Goal: Use online tool/utility: Utilize a website feature to perform a specific function

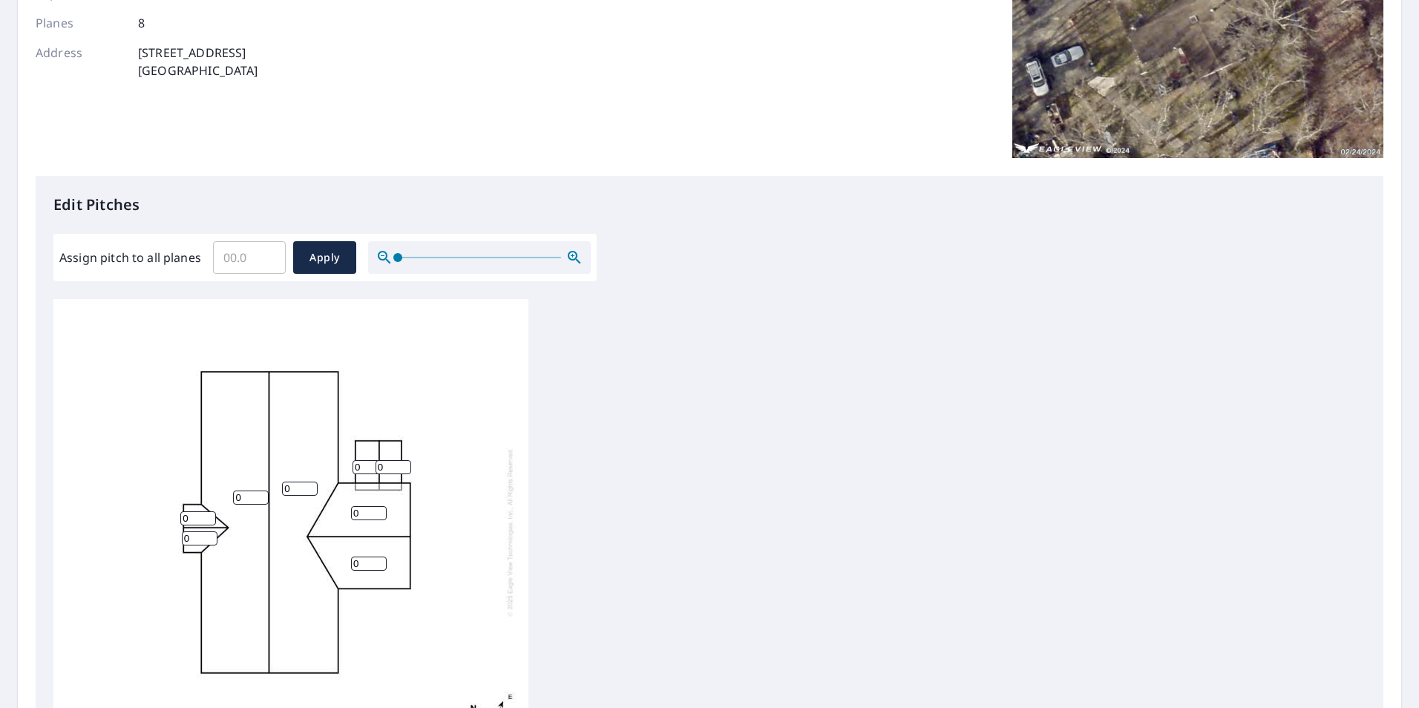
scroll to position [297, 0]
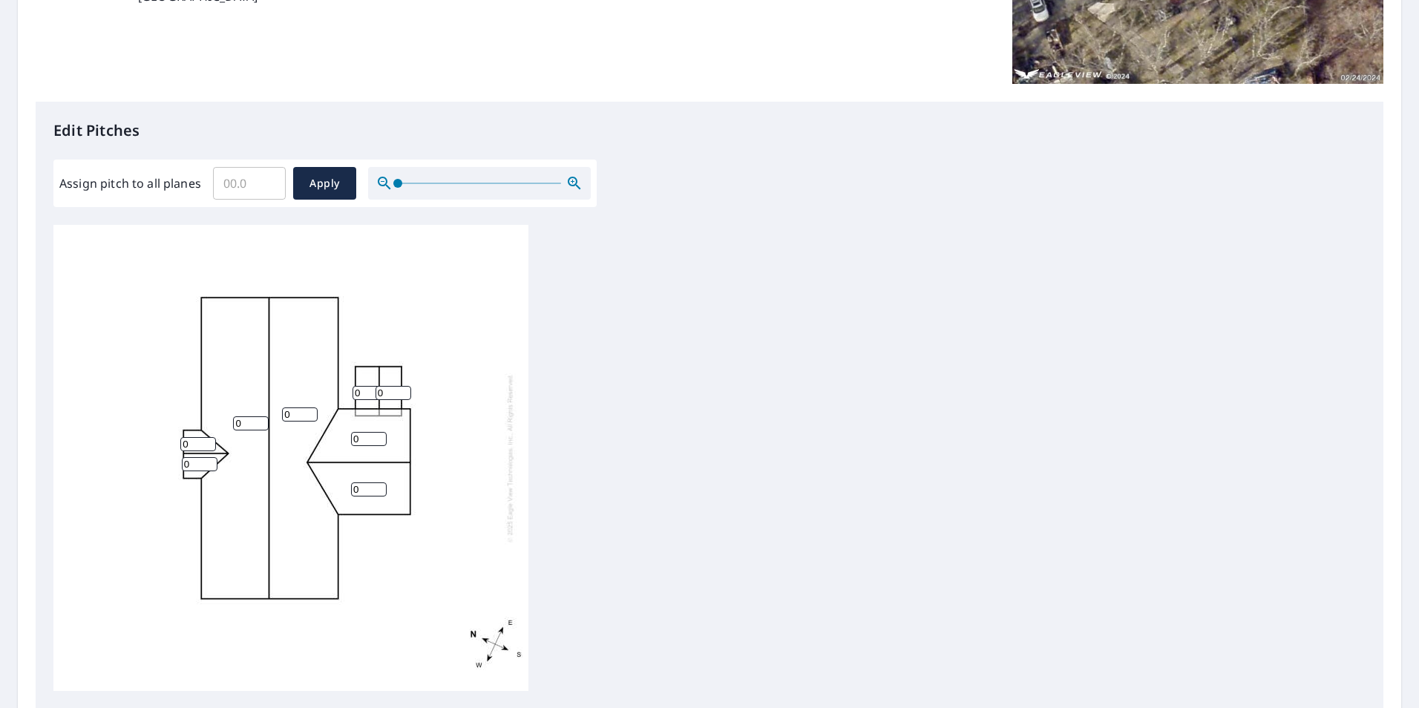
click at [245, 181] on input "Assign pitch to all planes" at bounding box center [249, 184] width 73 height 42
type input "5"
click at [332, 185] on span "Apply" at bounding box center [324, 183] width 39 height 19
type input "5"
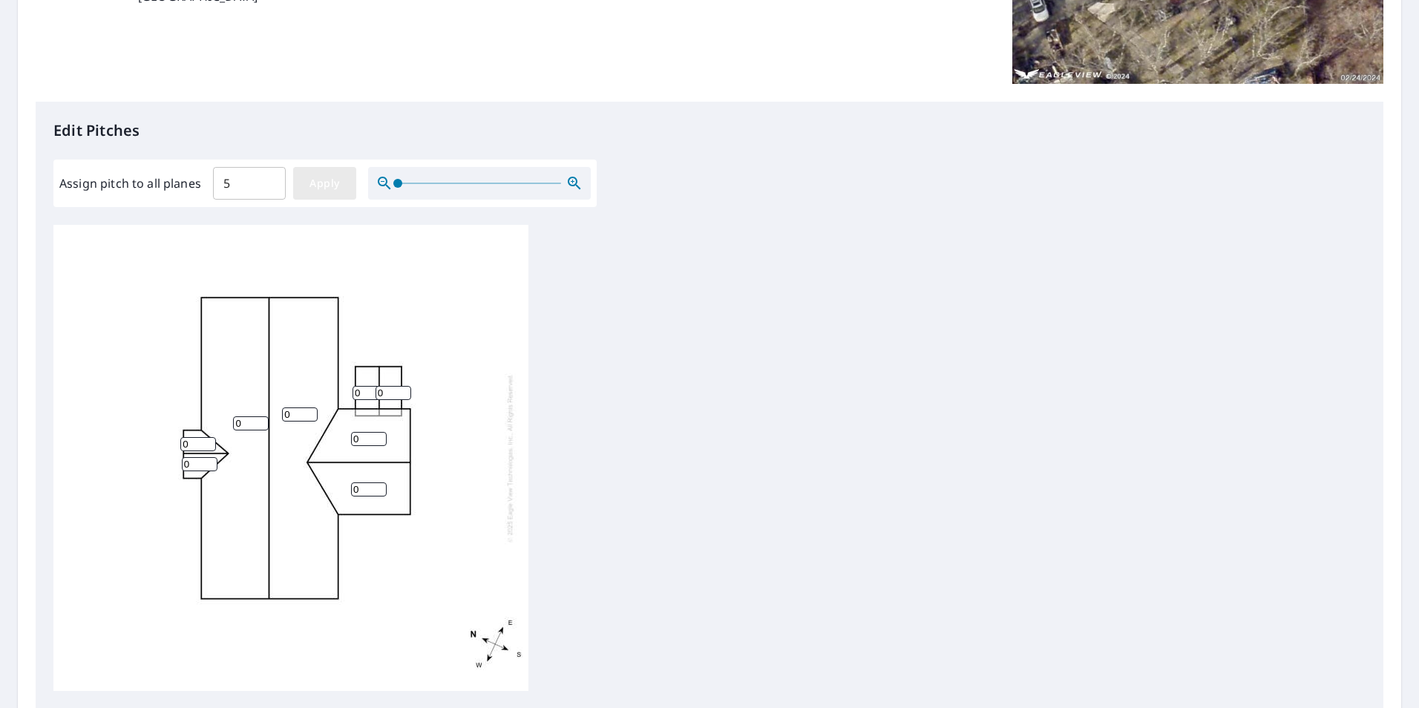
type input "5"
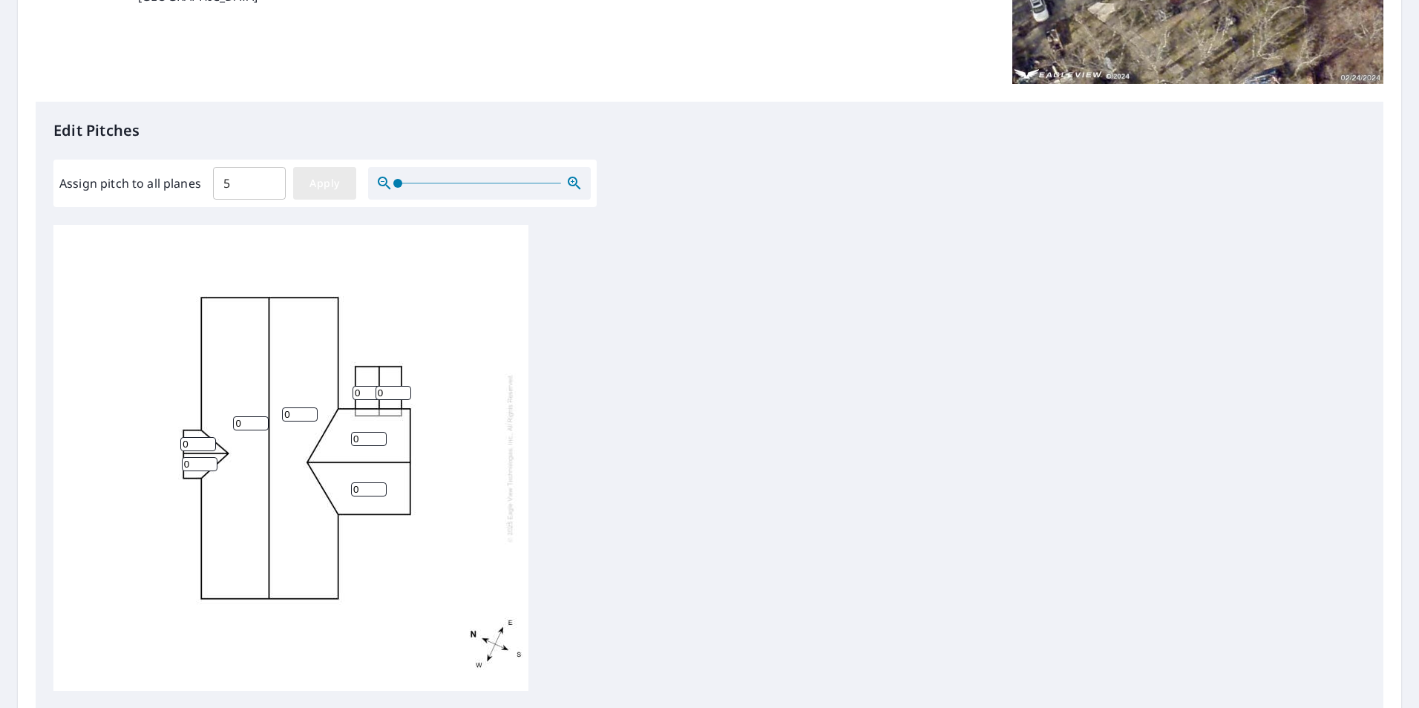
type input "5"
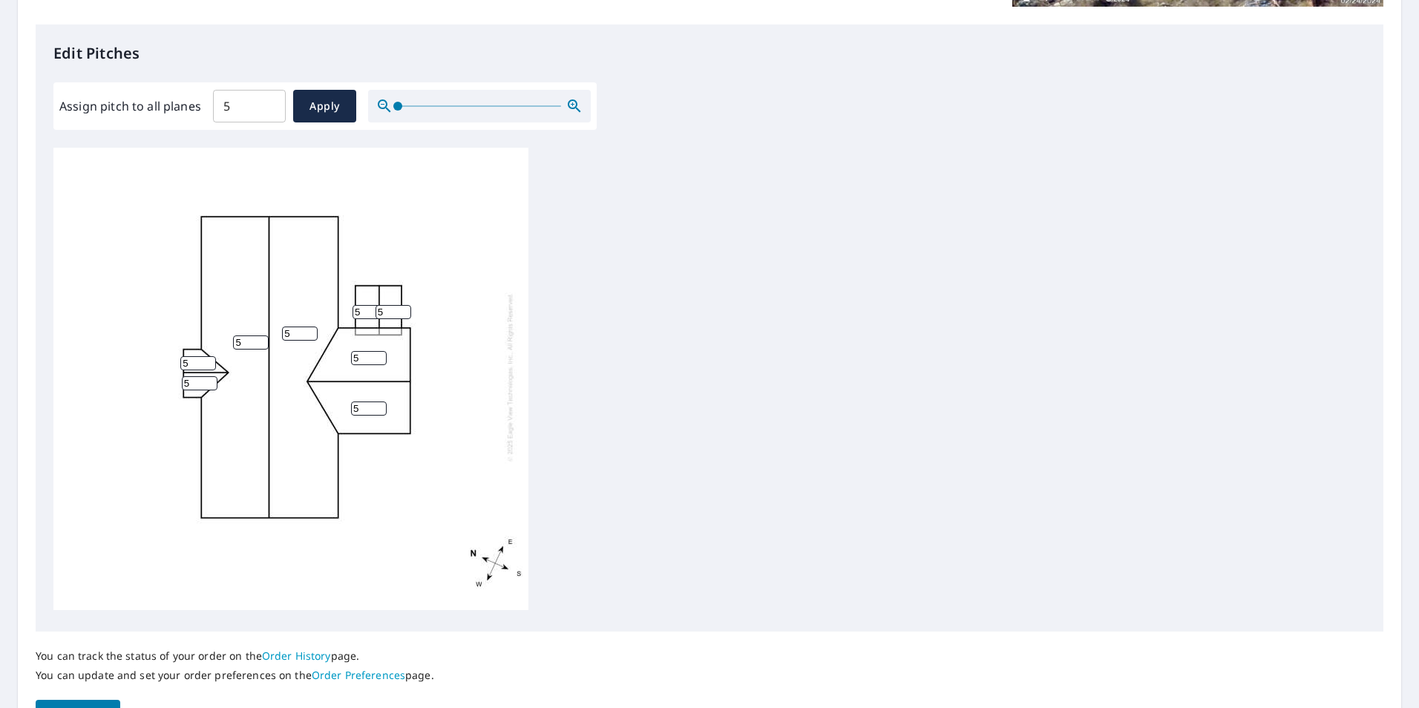
scroll to position [467, 0]
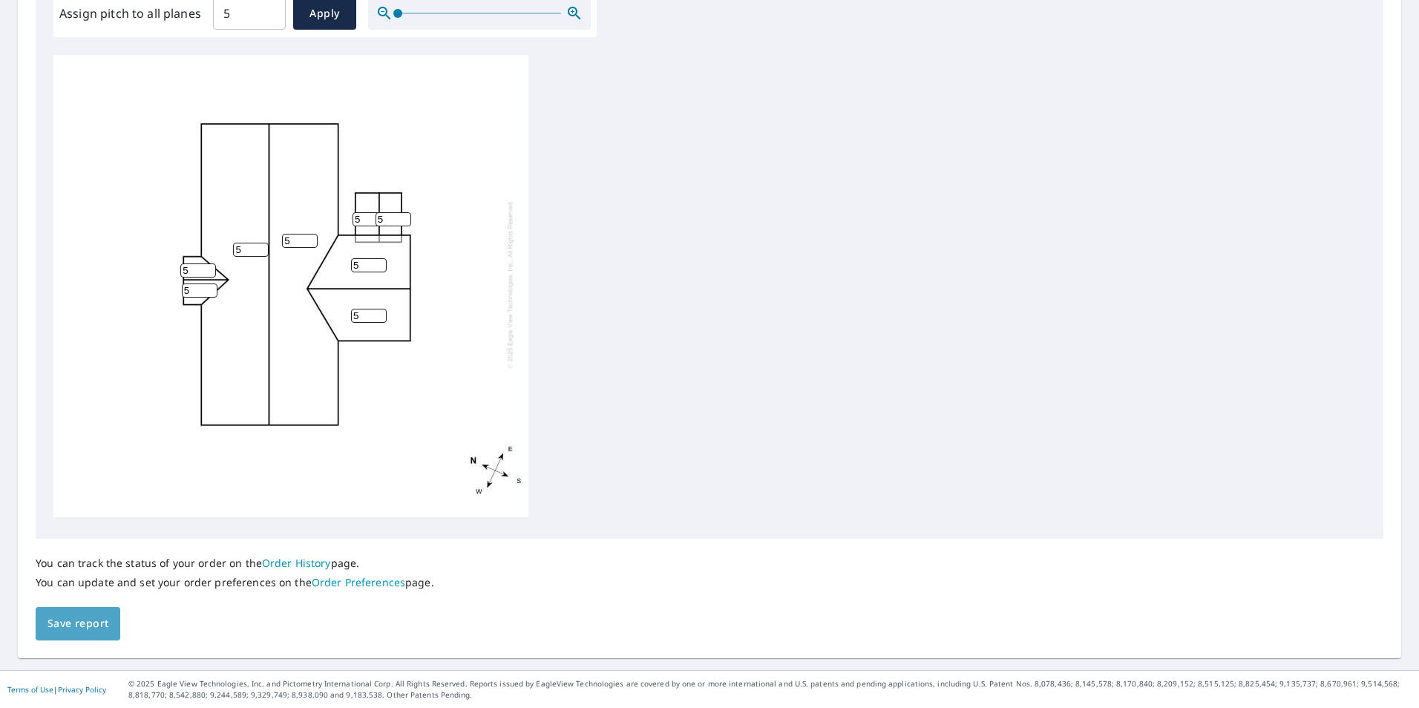
click at [105, 625] on span "Save report" at bounding box center [77, 623] width 61 height 19
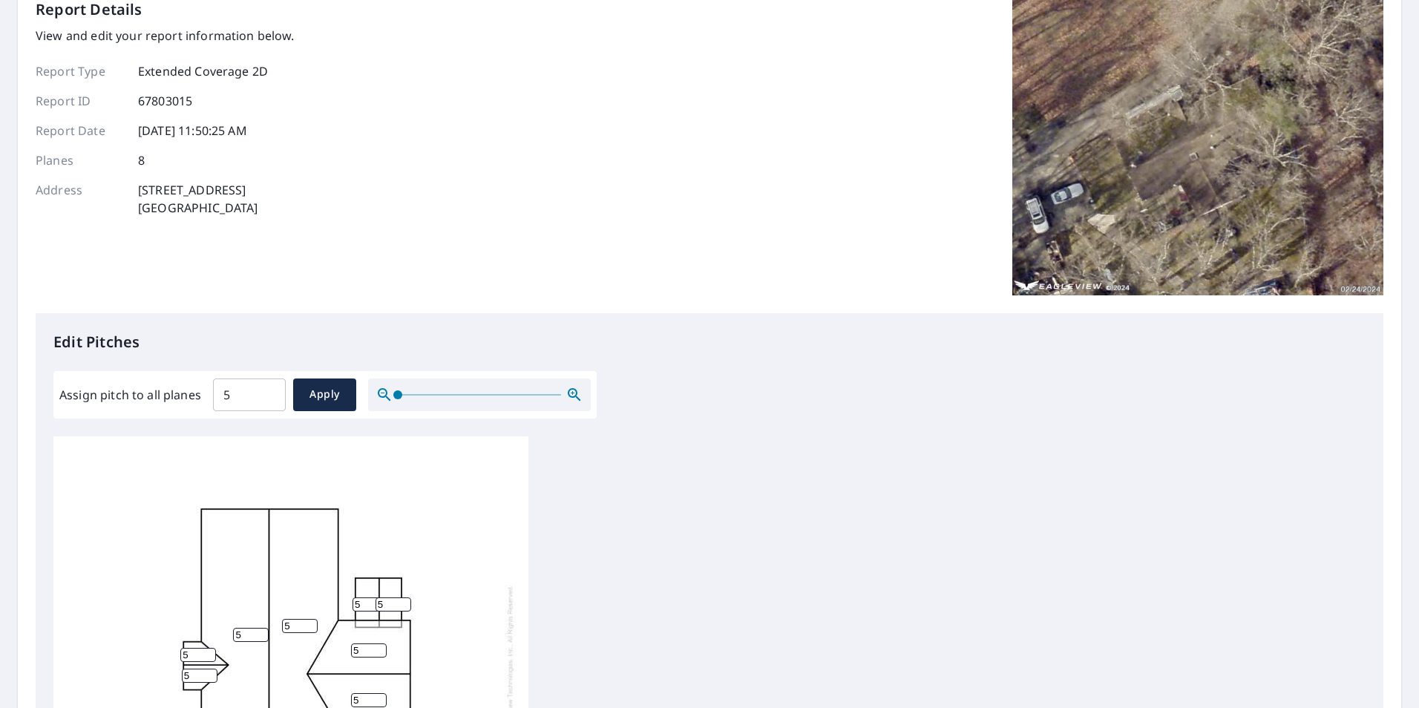
scroll to position [0, 0]
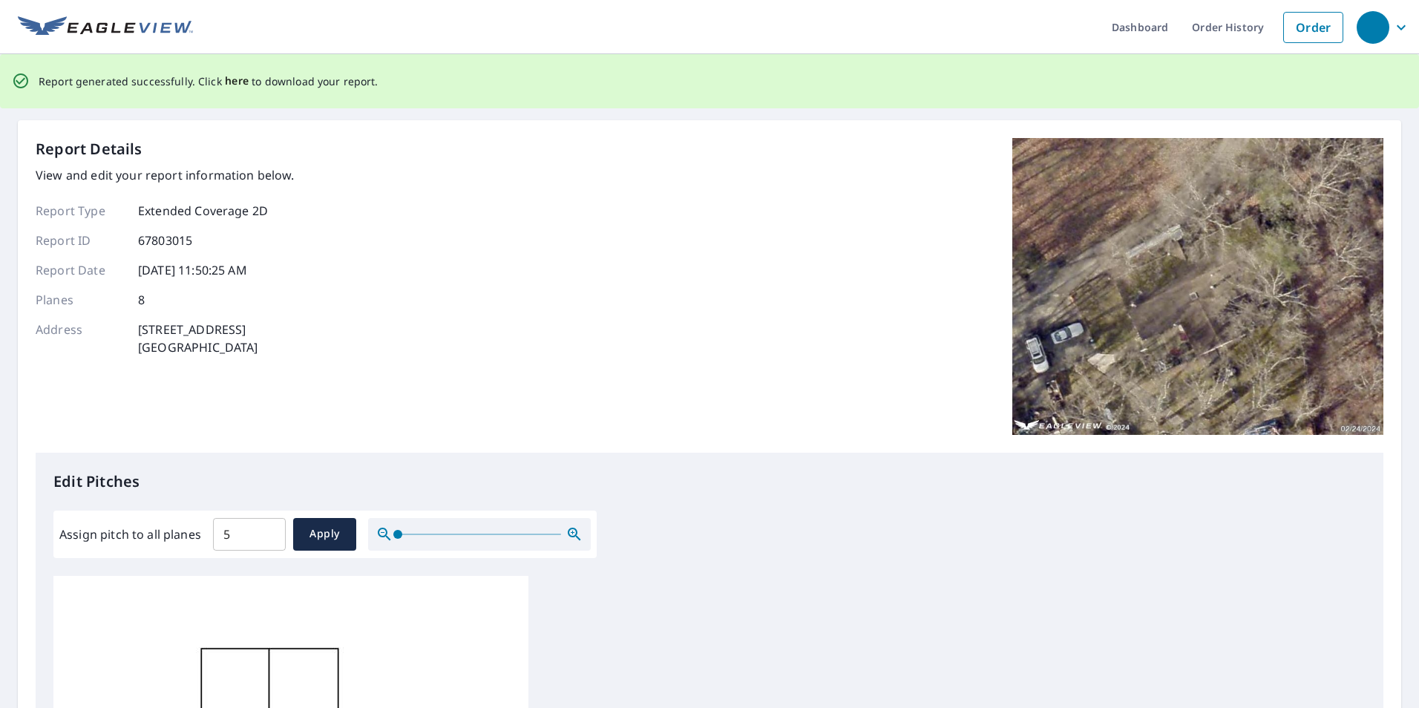
click at [234, 80] on span "here" at bounding box center [237, 81] width 24 height 19
